Goal: Answer question/provide support: Share knowledge or assist other users

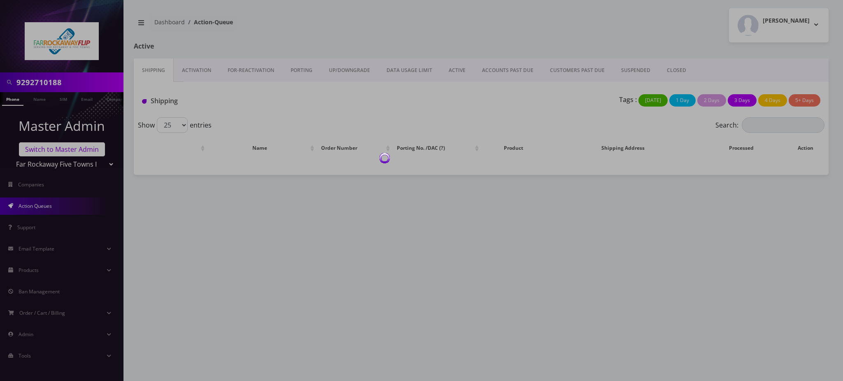
drag, startPoint x: 0, startPoint y: 0, endPoint x: 59, endPoint y: 148, distance: 159.2
click at [59, 148] on body "9292710188 Phone Name SIM Email Company Customer Master Admin Switch to Master …" at bounding box center [421, 190] width 843 height 381
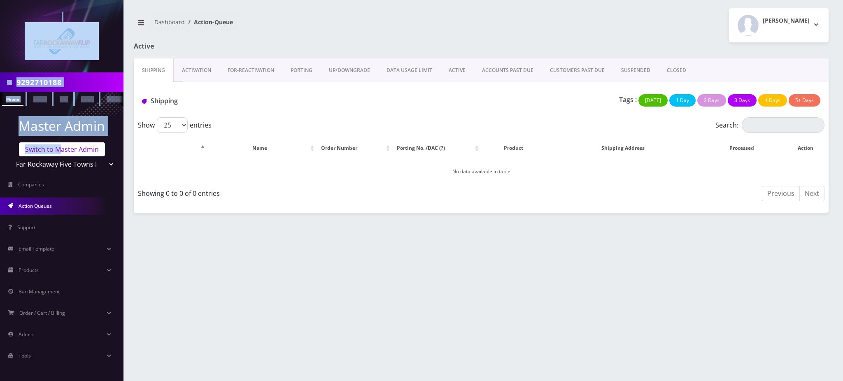
click at [64, 147] on link "Switch to Master Admin" at bounding box center [62, 149] width 86 height 14
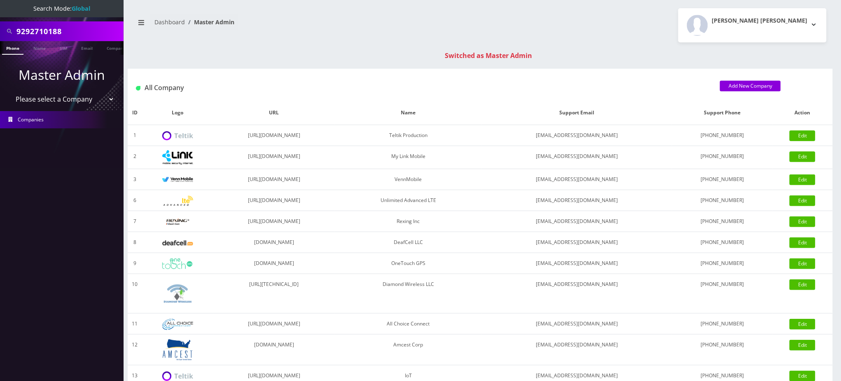
drag, startPoint x: 70, startPoint y: 30, endPoint x: 0, endPoint y: 12, distance: 71.9
click at [0, 12] on nav "Search Mode: Global 9292710188 Phone Name SIM Email Company Customer Master Adm…" at bounding box center [62, 190] width 124 height 381
type input "accord"
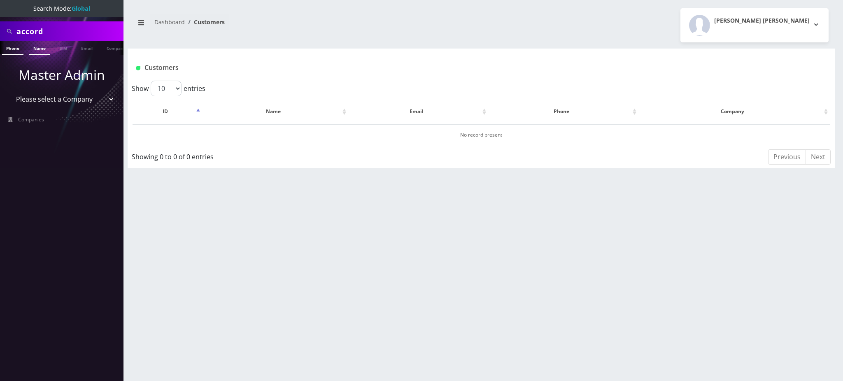
click at [36, 50] on link "Name" at bounding box center [39, 48] width 21 height 14
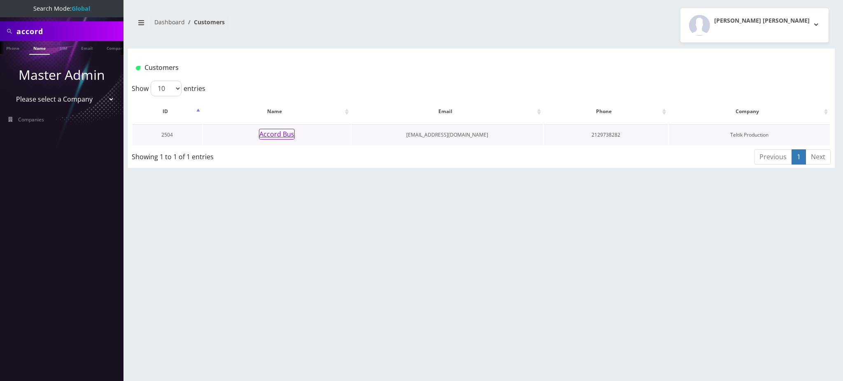
click at [273, 134] on button "Accord Bus" at bounding box center [277, 134] width 36 height 11
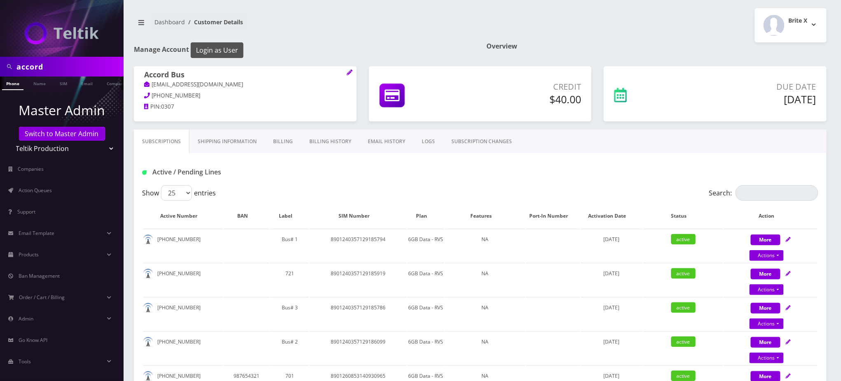
click at [223, 53] on button "Login as User" at bounding box center [217, 50] width 53 height 16
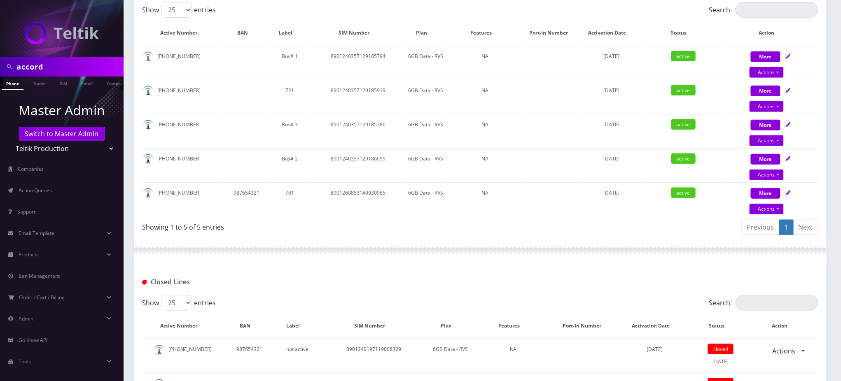
scroll to position [165, 0]
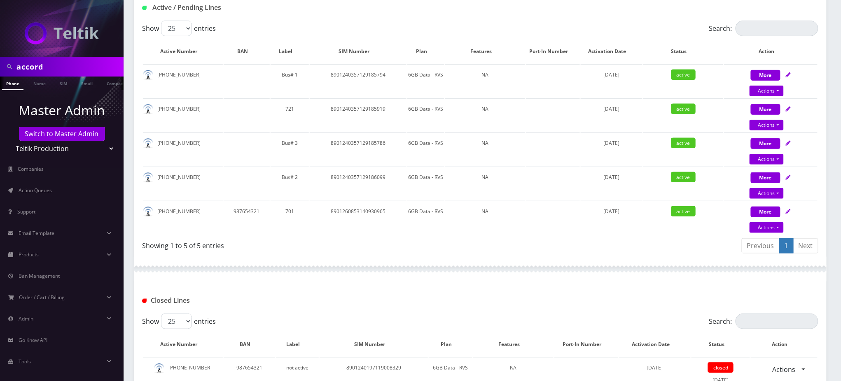
click at [475, 21] on div "Show 25 50 100 250 500 entries" at bounding box center [395, 29] width 507 height 16
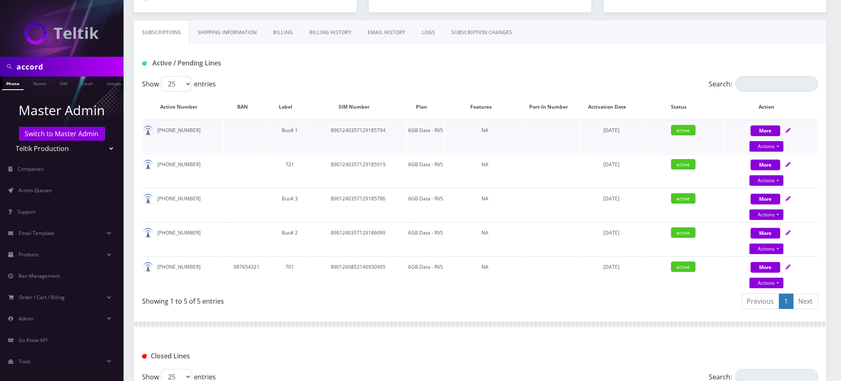
scroll to position [0, 0]
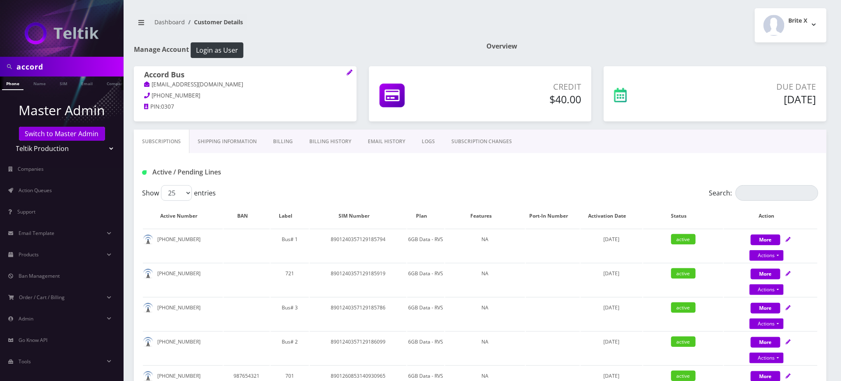
click at [449, 190] on div "Show 25 50 100 250 500 entries" at bounding box center [395, 193] width 507 height 16
click at [36, 86] on link "Name" at bounding box center [36, 84] width 21 height 14
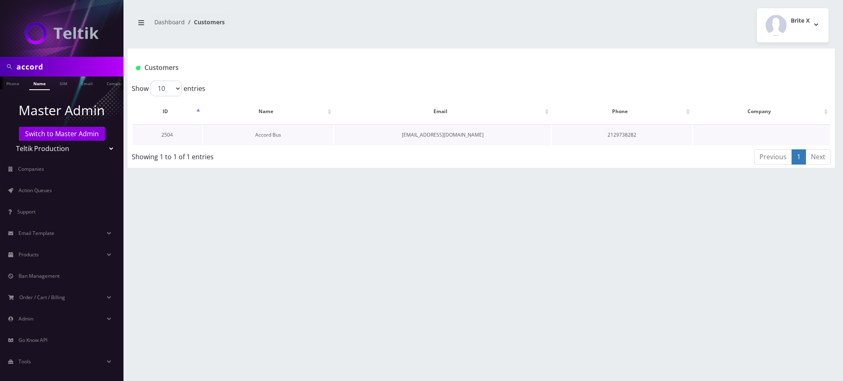
click at [261, 136] on link "Accord Bus" at bounding box center [268, 134] width 26 height 7
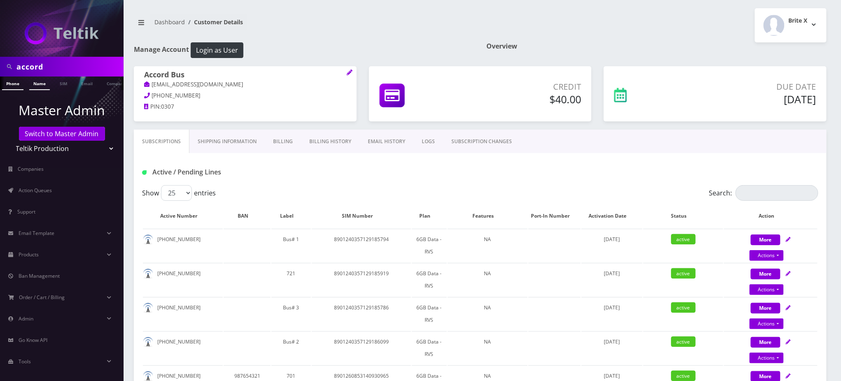
click at [43, 84] on link "Name" at bounding box center [39, 84] width 21 height 14
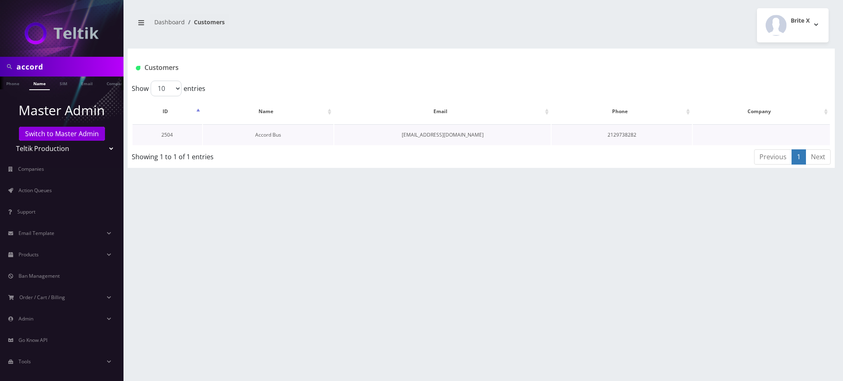
click at [269, 135] on link "Accord Bus" at bounding box center [268, 134] width 26 height 7
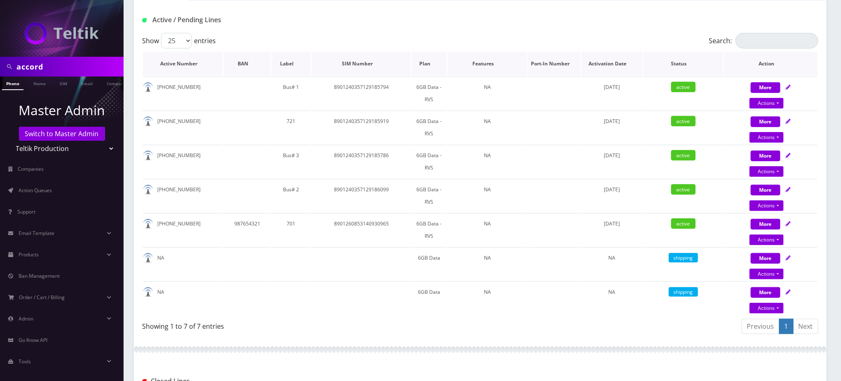
scroll to position [165, 0]
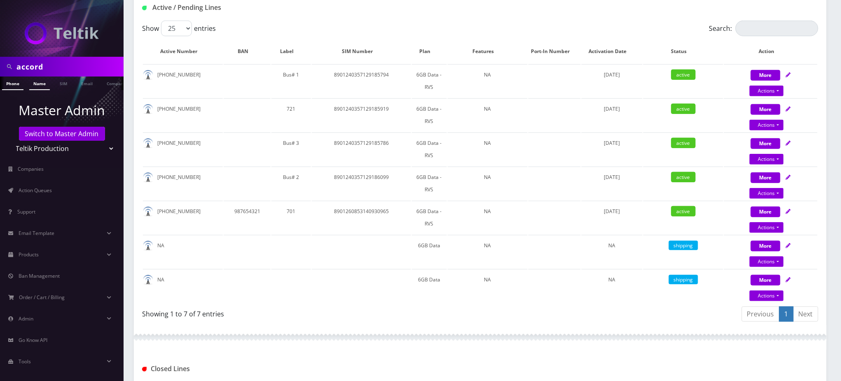
click at [37, 84] on link "Name" at bounding box center [39, 84] width 21 height 14
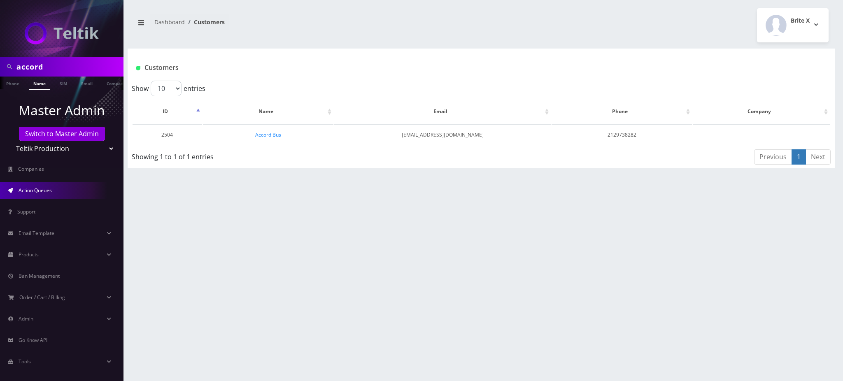
click at [41, 191] on span "Action Queues" at bounding box center [35, 190] width 33 height 7
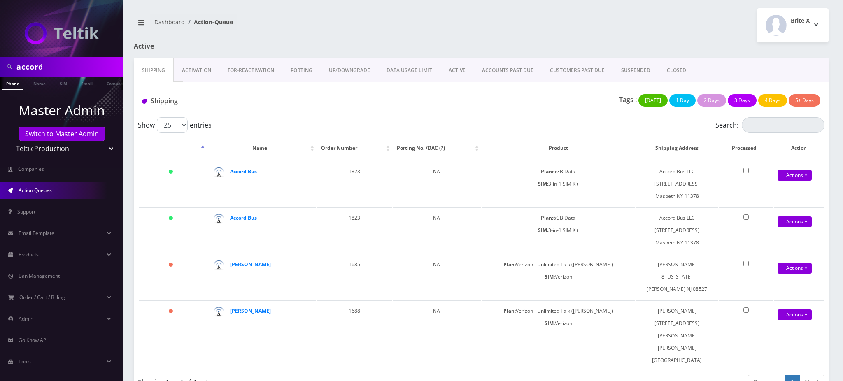
click at [350, 68] on link "UP/DOWNGRADE" at bounding box center [350, 70] width 58 height 24
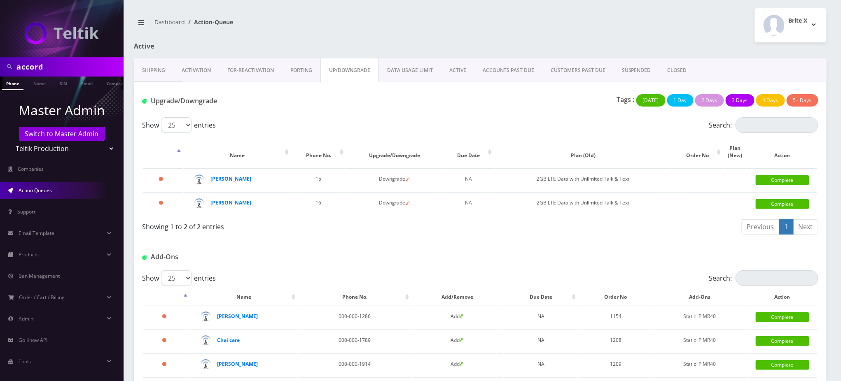
click at [301, 72] on link "PORTING" at bounding box center [301, 70] width 38 height 24
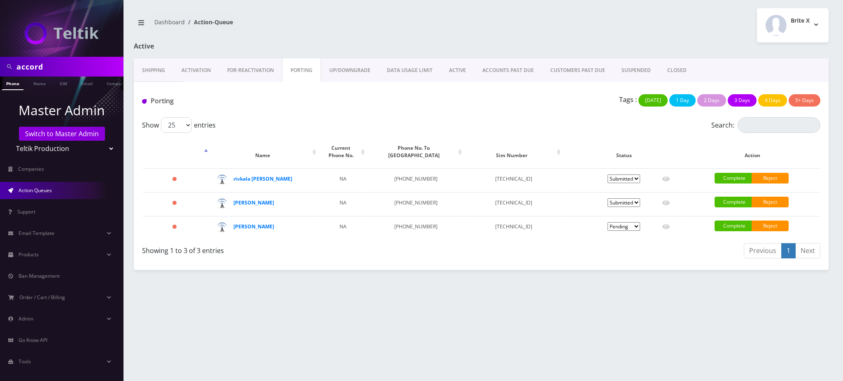
click at [146, 66] on link "Shipping" at bounding box center [154, 70] width 40 height 24
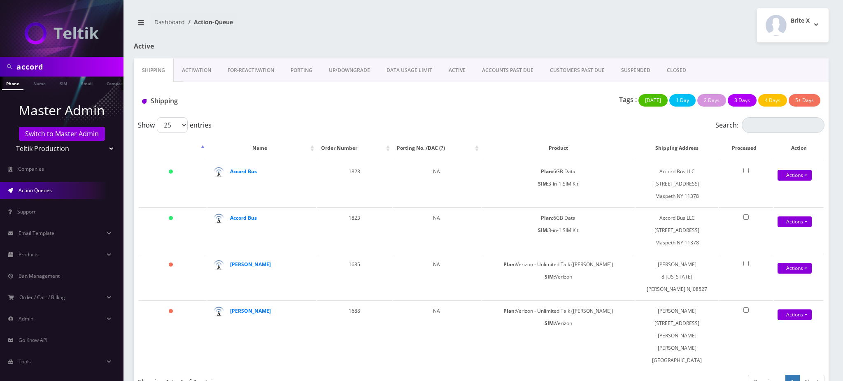
click at [350, 68] on link "UP/DOWNGRADE" at bounding box center [350, 70] width 58 height 24
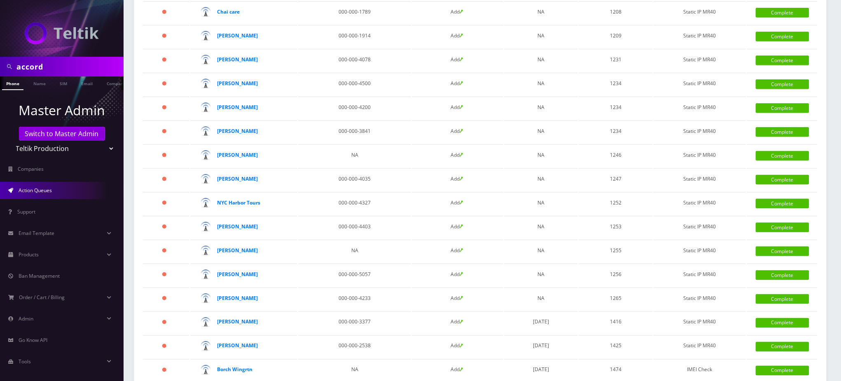
scroll to position [329, 0]
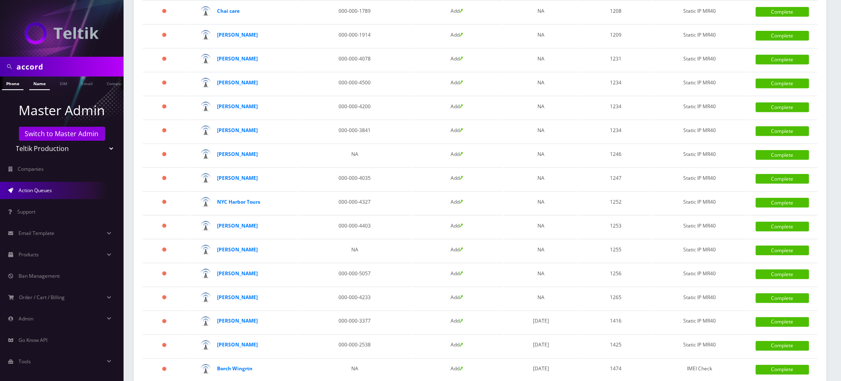
click at [36, 84] on link "Name" at bounding box center [39, 84] width 21 height 14
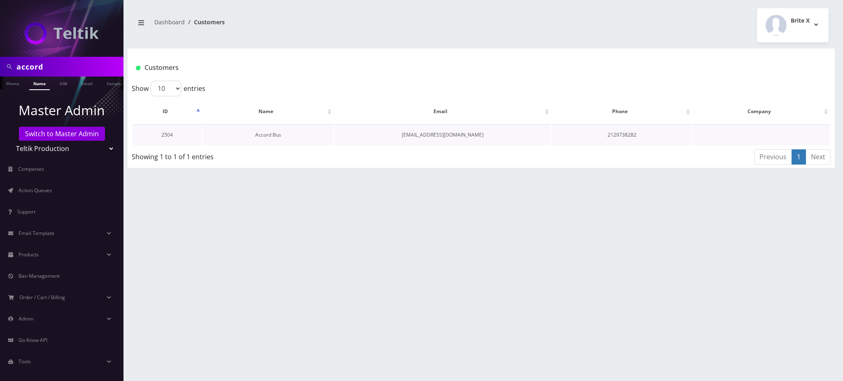
click at [262, 135] on link "Accord Bus" at bounding box center [268, 134] width 26 height 7
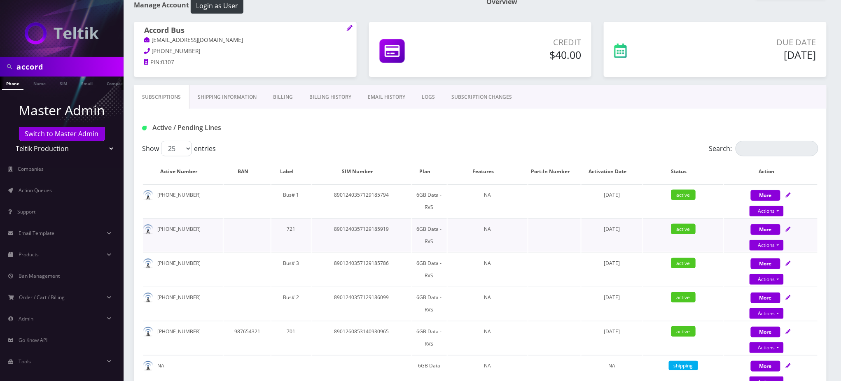
scroll to position [110, 0]
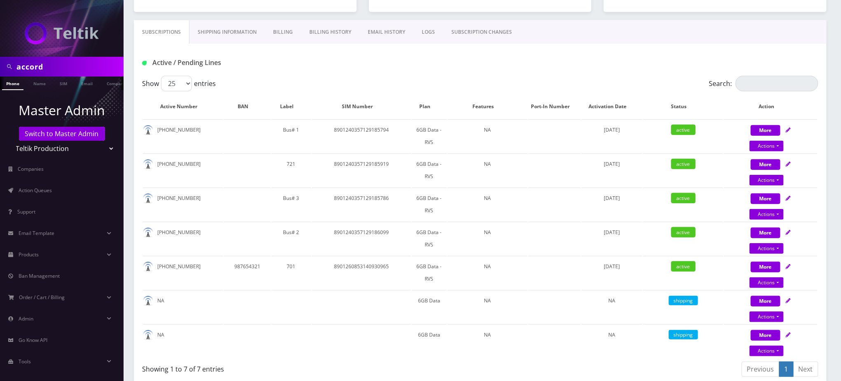
click at [517, 53] on div "Active / Pending Lines" at bounding box center [480, 60] width 692 height 32
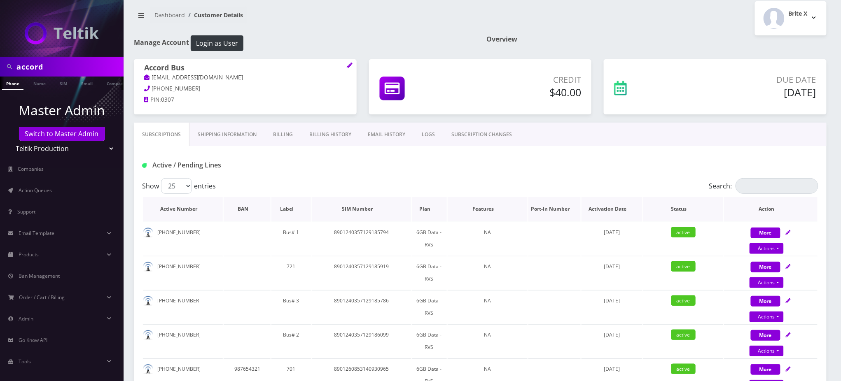
scroll to position [0, 0]
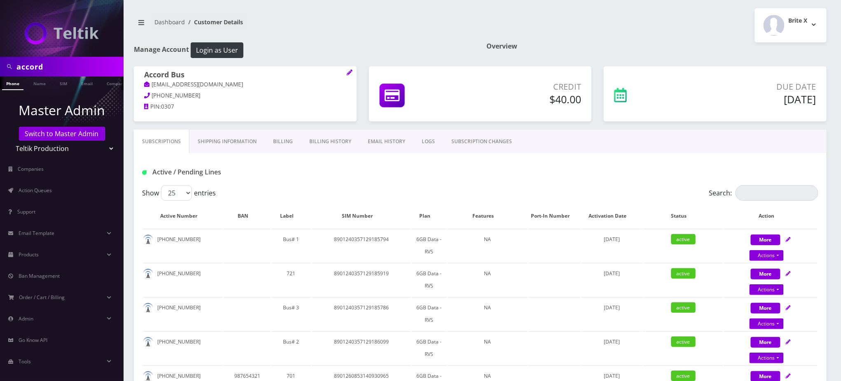
click at [394, 48] on h1 "Manage Account Login as User" at bounding box center [304, 50] width 340 height 16
click at [237, 144] on link "Shipping Information" at bounding box center [226, 142] width 75 height 24
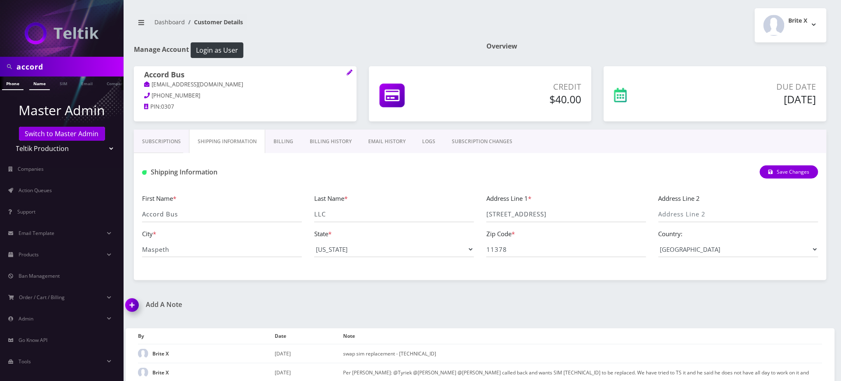
click at [36, 84] on link "Name" at bounding box center [39, 84] width 21 height 14
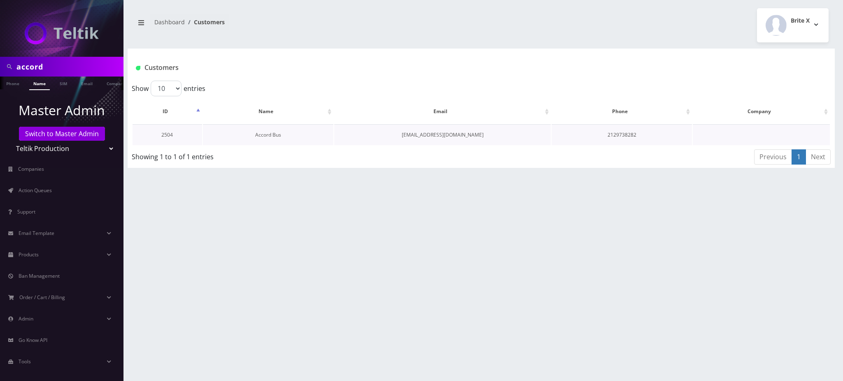
click at [271, 131] on link "Accord Bus" at bounding box center [268, 134] width 26 height 7
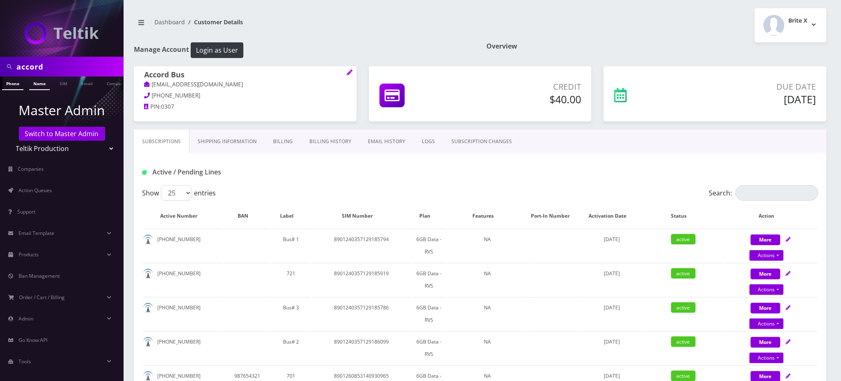
click at [44, 83] on link "Name" at bounding box center [39, 84] width 21 height 14
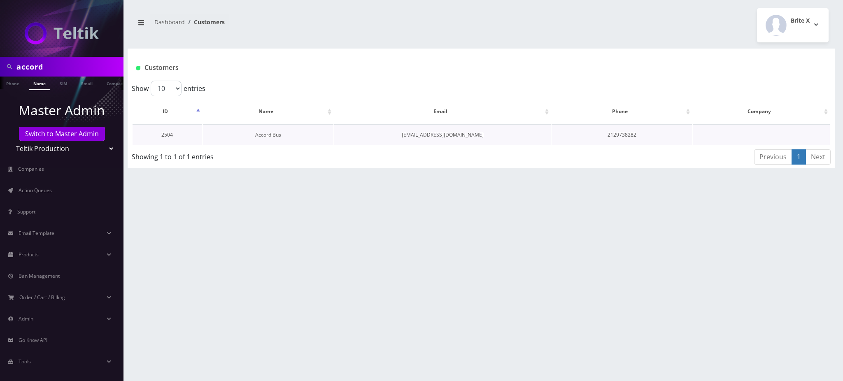
click at [266, 134] on link "Accord Bus" at bounding box center [268, 134] width 26 height 7
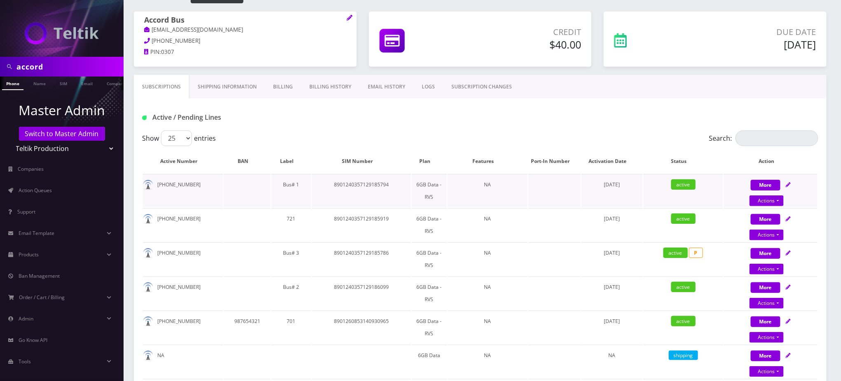
scroll to position [110, 0]
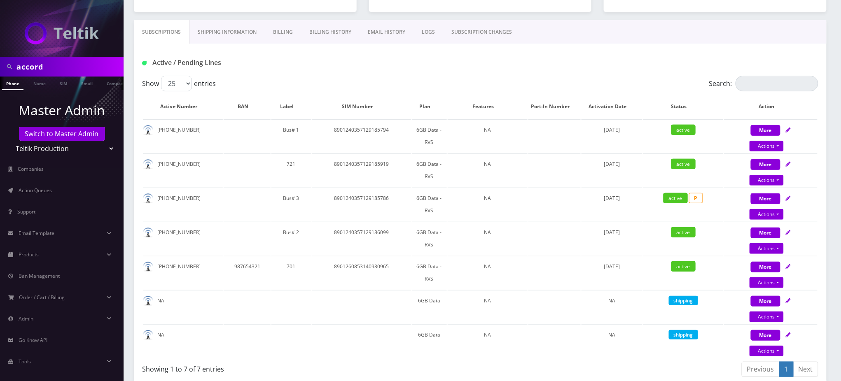
click at [300, 67] on div "Active / Pending Lines" at bounding box center [250, 63] width 229 height 14
click at [51, 188] on span "Action Queues" at bounding box center [35, 190] width 33 height 7
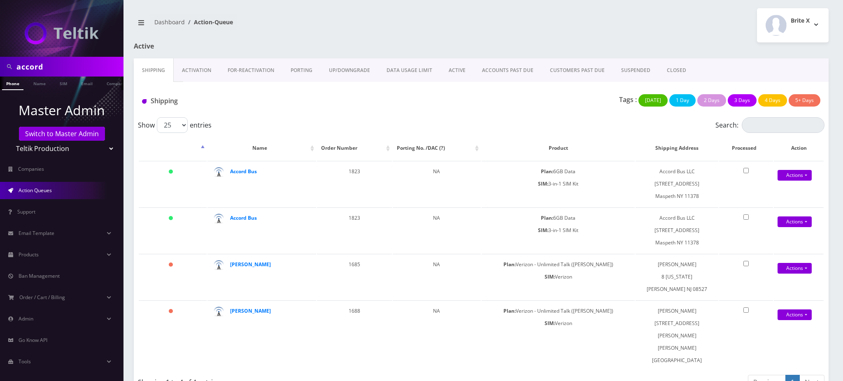
click at [360, 69] on link "UP/DOWNGRADE" at bounding box center [350, 70] width 58 height 24
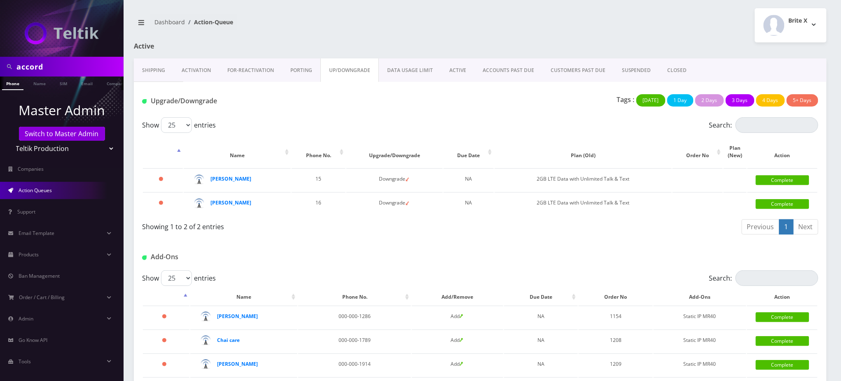
click at [344, 243] on div "Add-Ons" at bounding box center [480, 254] width 692 height 32
click at [371, 114] on div "Upgrade/Downgrade Tags : Today 1 Day 2 Days 3 Days 4 Days 5+ Days" at bounding box center [480, 99] width 692 height 35
click at [35, 85] on link "Name" at bounding box center [36, 84] width 21 height 14
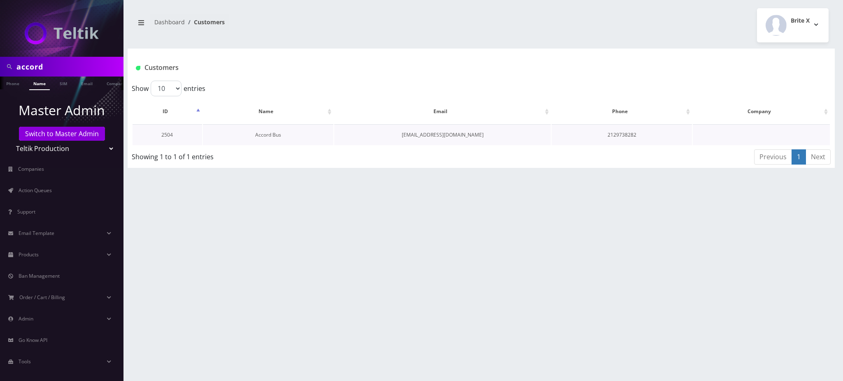
drag, startPoint x: 259, startPoint y: 140, endPoint x: 262, endPoint y: 135, distance: 5.9
click at [259, 139] on td "Accord Bus" at bounding box center [268, 134] width 131 height 21
click at [264, 134] on link "Accord Bus" at bounding box center [268, 134] width 26 height 7
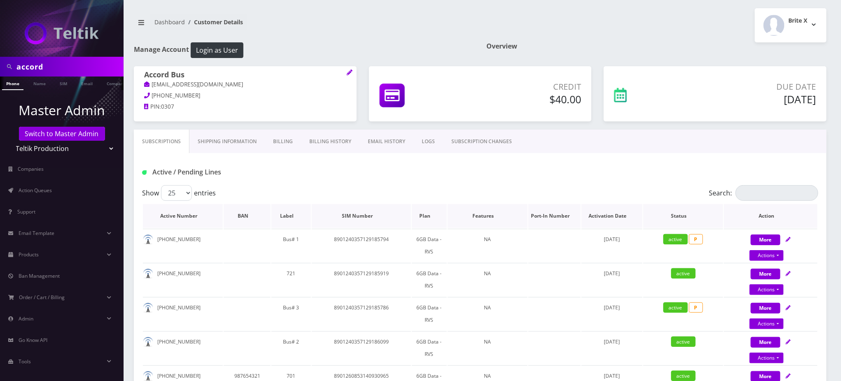
drag, startPoint x: 307, startPoint y: 172, endPoint x: 341, endPoint y: 215, distance: 55.7
click at [307, 172] on h1 "Active / Pending Lines" at bounding box center [250, 172] width 217 height 8
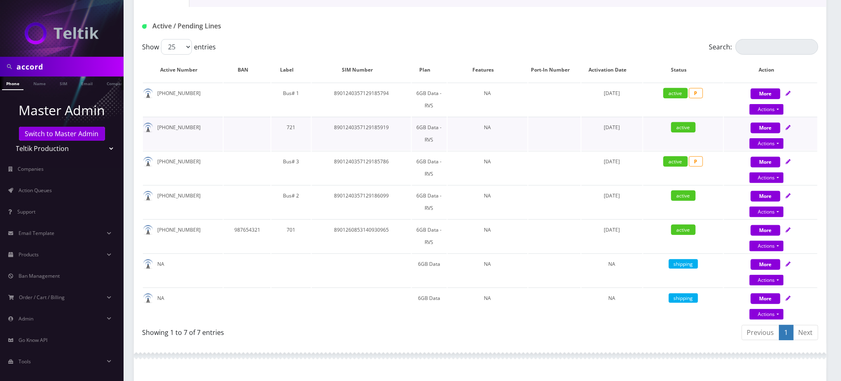
scroll to position [165, 0]
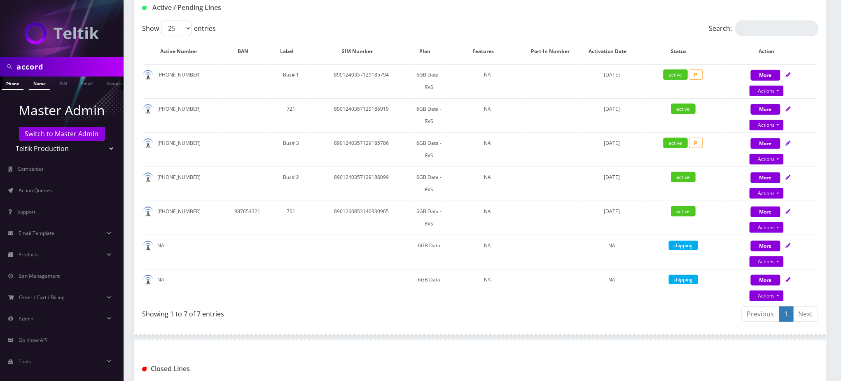
click at [34, 85] on link "Name" at bounding box center [39, 84] width 21 height 14
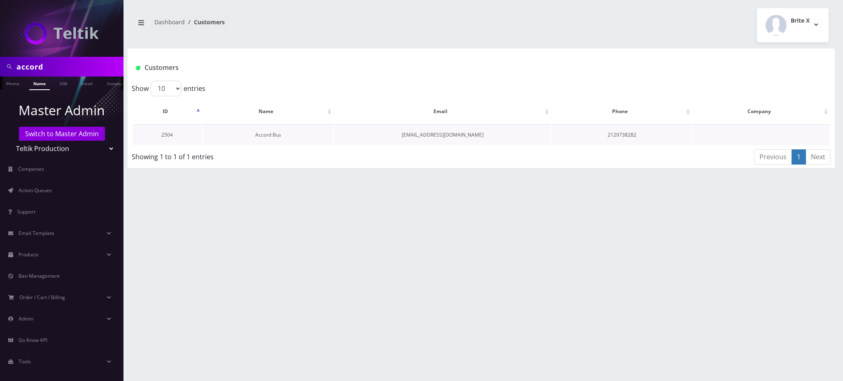
click at [269, 136] on link "Accord Bus" at bounding box center [268, 134] width 26 height 7
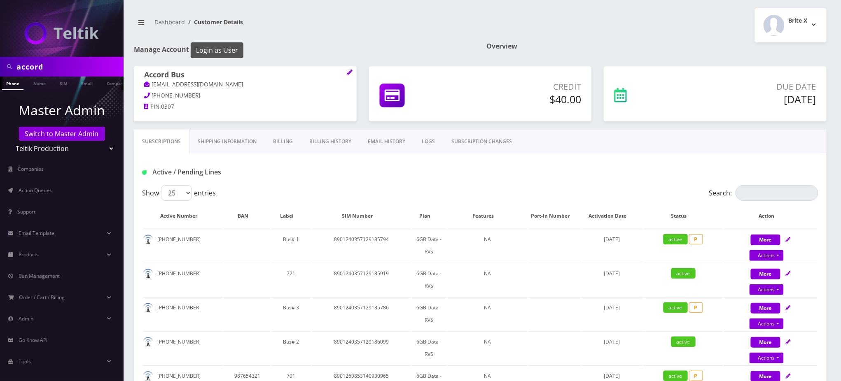
click at [234, 51] on button "Login as User" at bounding box center [217, 50] width 53 height 16
click at [33, 188] on span "Action Queues" at bounding box center [35, 190] width 33 height 7
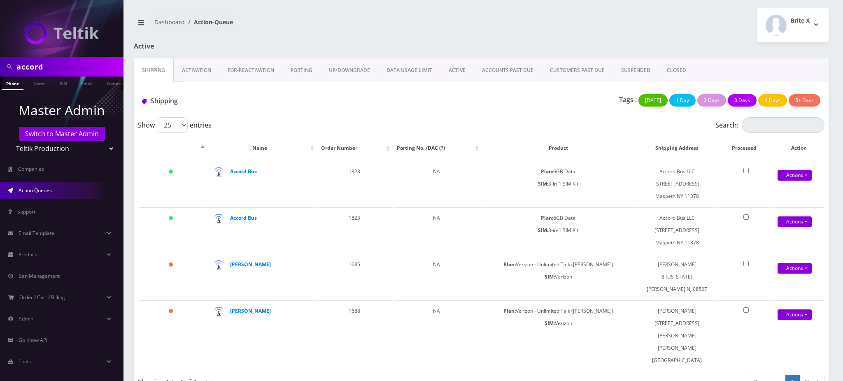
click at [356, 68] on link "UP/DOWNGRADE" at bounding box center [350, 70] width 58 height 24
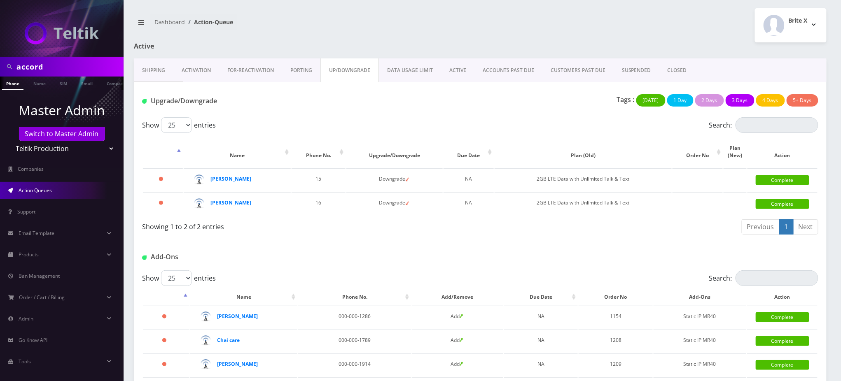
click at [238, 73] on link "FOR-REActivation" at bounding box center [250, 70] width 63 height 24
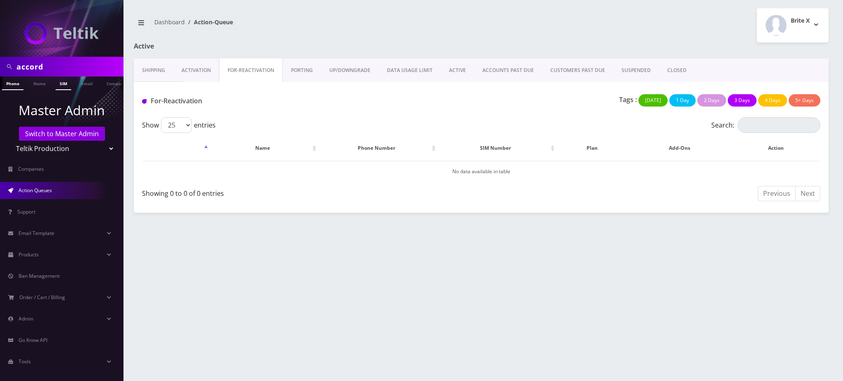
scroll to position [0, 4]
click at [35, 86] on link "Name" at bounding box center [36, 84] width 21 height 14
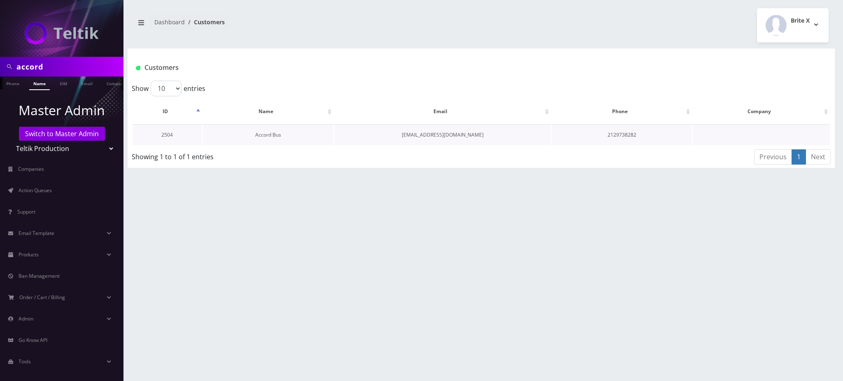
click at [260, 134] on link "Accord Bus" at bounding box center [268, 134] width 26 height 7
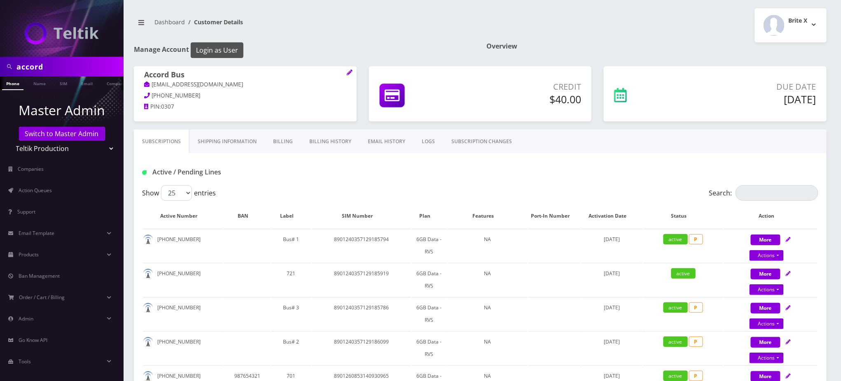
click at [225, 51] on button "Login as User" at bounding box center [217, 50] width 53 height 16
click at [41, 84] on link "Name" at bounding box center [39, 84] width 21 height 14
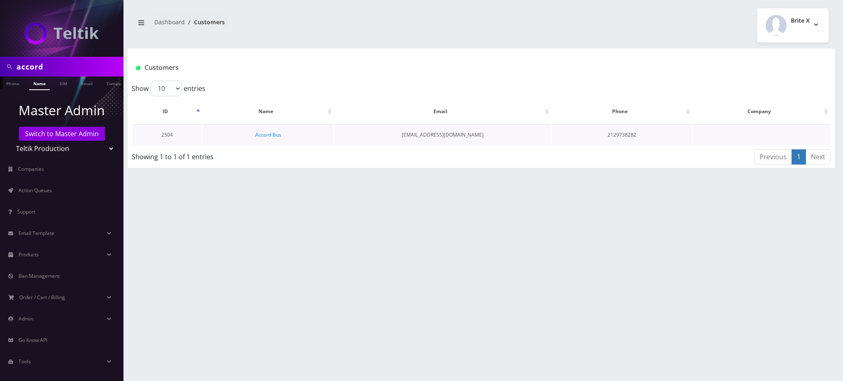
click at [271, 138] on td "Accord Bus" at bounding box center [268, 134] width 131 height 21
click at [273, 135] on link "Accord Bus" at bounding box center [268, 134] width 26 height 7
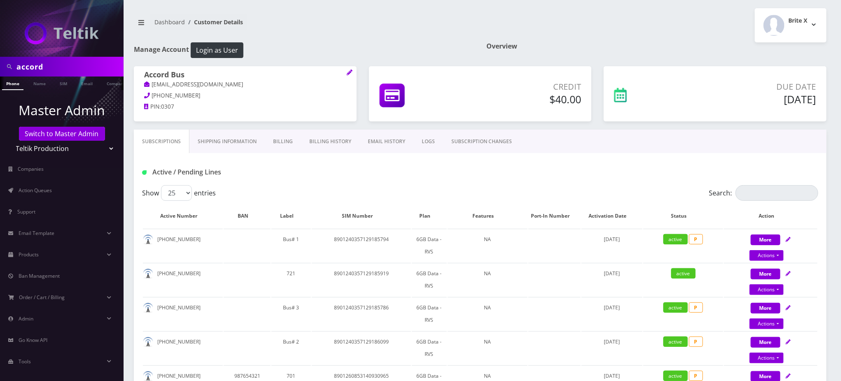
click at [249, 139] on link "Shipping Information" at bounding box center [226, 142] width 75 height 24
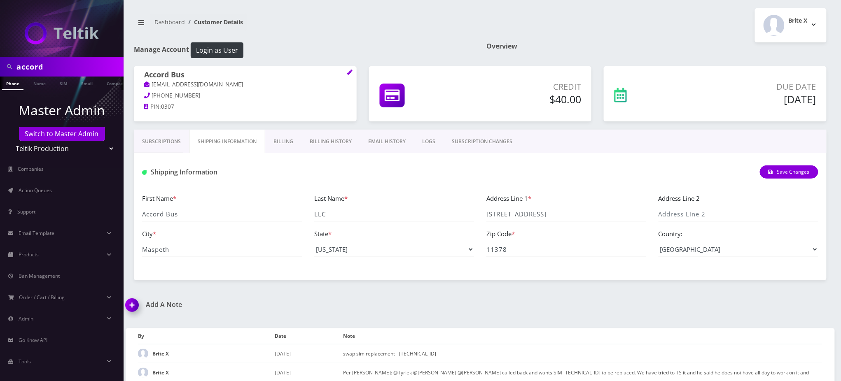
click at [162, 140] on link "Subscriptions" at bounding box center [161, 142] width 55 height 24
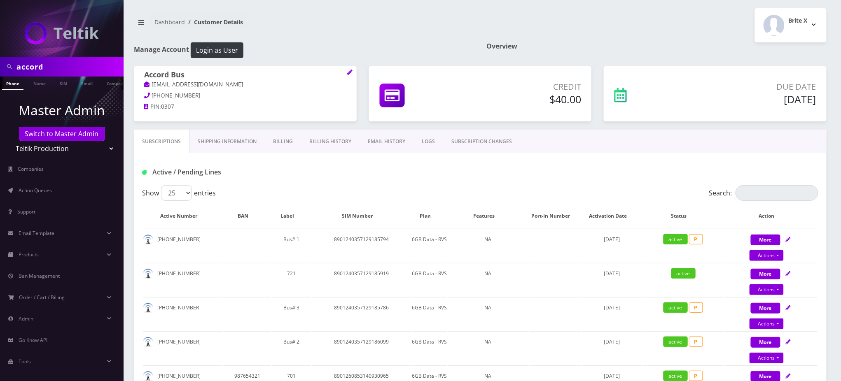
click at [403, 169] on div "Active / Pending Lines" at bounding box center [480, 172] width 688 height 14
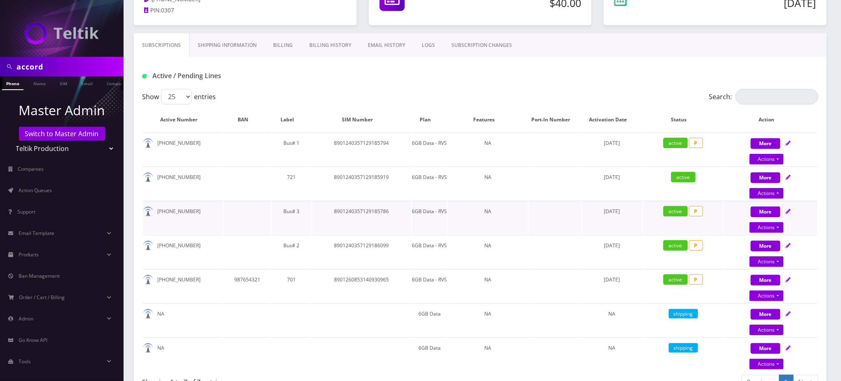
scroll to position [110, 0]
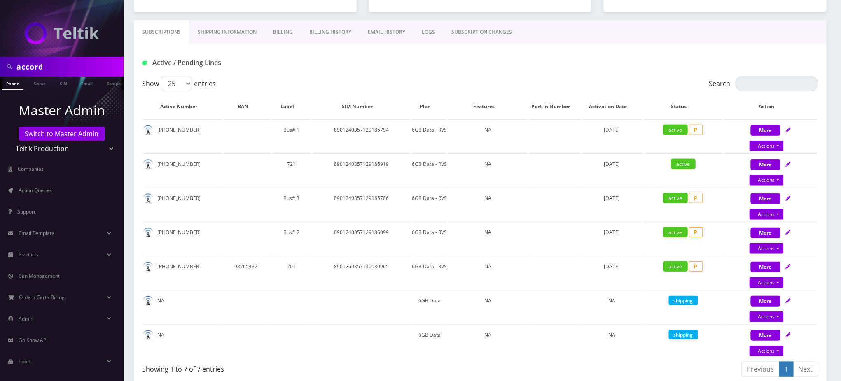
click at [343, 71] on div "Active / Pending Lines" at bounding box center [480, 60] width 692 height 32
click at [445, 62] on div "Active / Pending Lines" at bounding box center [480, 63] width 688 height 14
click at [419, 73] on div "Active / Pending Lines" at bounding box center [480, 60] width 692 height 32
click at [426, 68] on div "Active / Pending Lines" at bounding box center [480, 63] width 688 height 14
click at [387, 58] on div "Active / Pending Lines" at bounding box center [480, 63] width 688 height 14
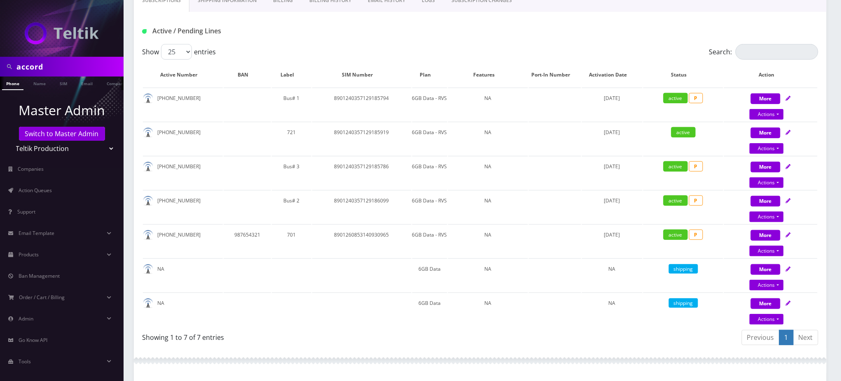
scroll to position [165, 0]
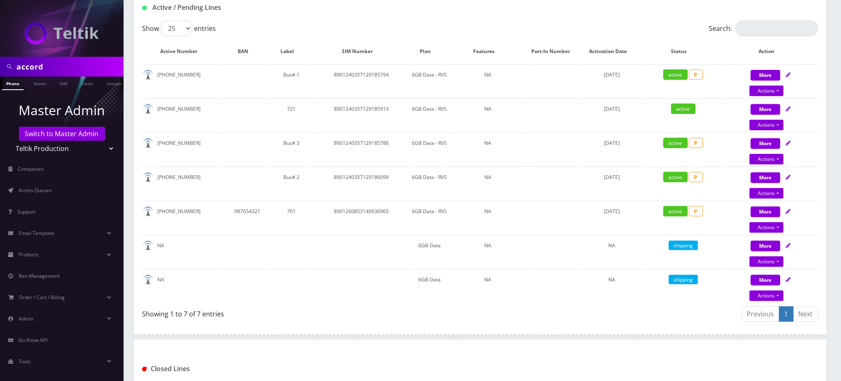
click at [333, 27] on div "Show 25 50 100 250 500 entries" at bounding box center [395, 29] width 507 height 16
click at [331, 19] on div "Active / Pending Lines" at bounding box center [480, 4] width 692 height 32
click at [377, 22] on div "Show 25 50 100 250 500 entries" at bounding box center [395, 29] width 507 height 16
click at [481, 13] on div "Active / Pending Lines" at bounding box center [480, 8] width 688 height 14
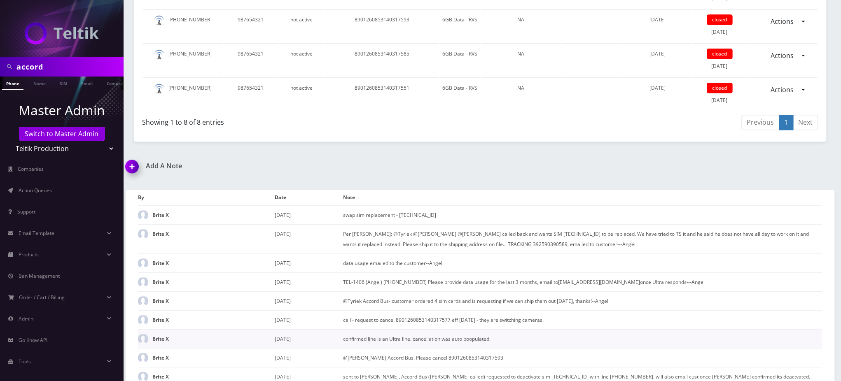
scroll to position [878, 0]
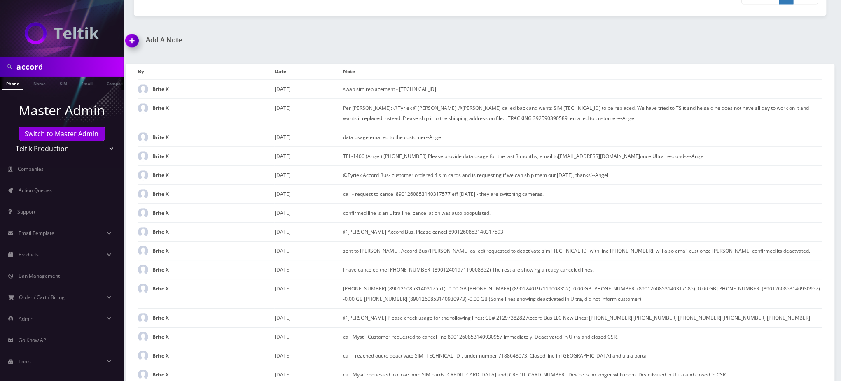
click at [128, 31] on img at bounding box center [133, 43] width 24 height 24
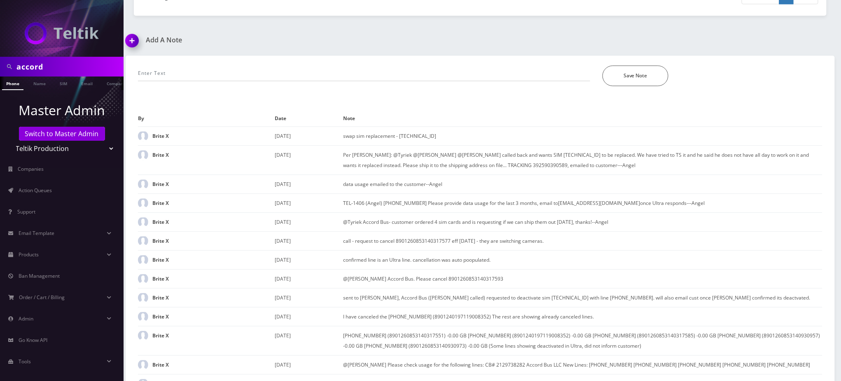
scroll to position [927, 0]
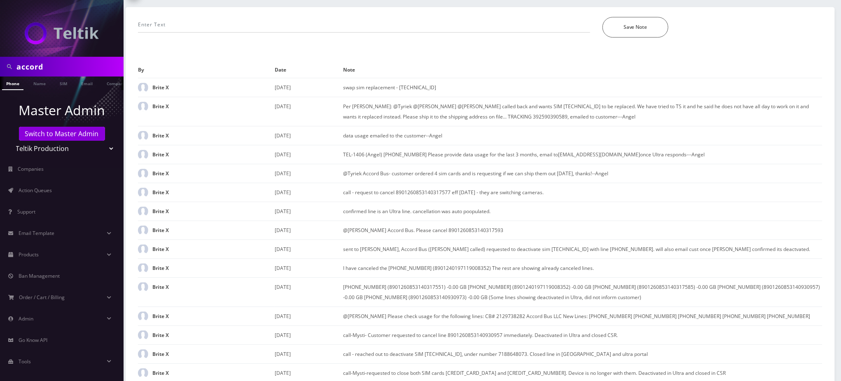
click at [218, 8] on div "*Please Enter Note Save Note" at bounding box center [480, 22] width 697 height 30
click at [265, 17] on input "text" at bounding box center [364, 25] width 452 height 16
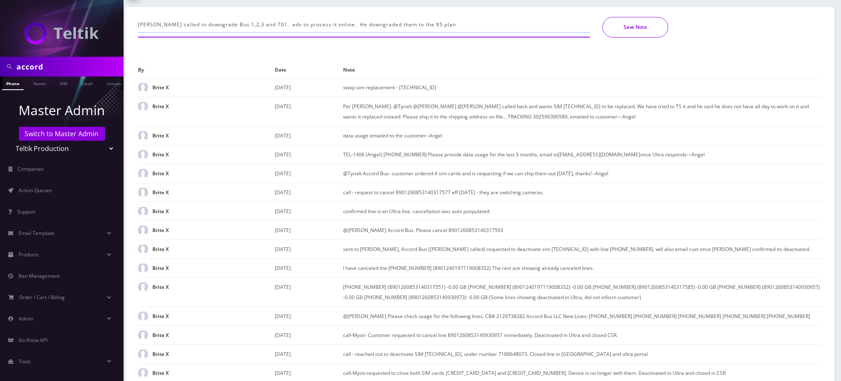
type input "[PERSON_NAME] called to downgrade Bus 1,2,3 and 701. adv to process it online. …"
click at [636, 19] on button "Save Note" at bounding box center [635, 27] width 66 height 21
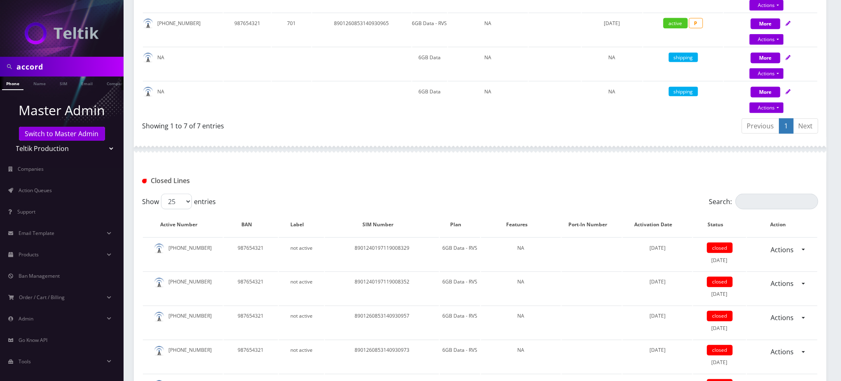
scroll to position [221, 0]
